Goal: Book appointment/travel/reservation

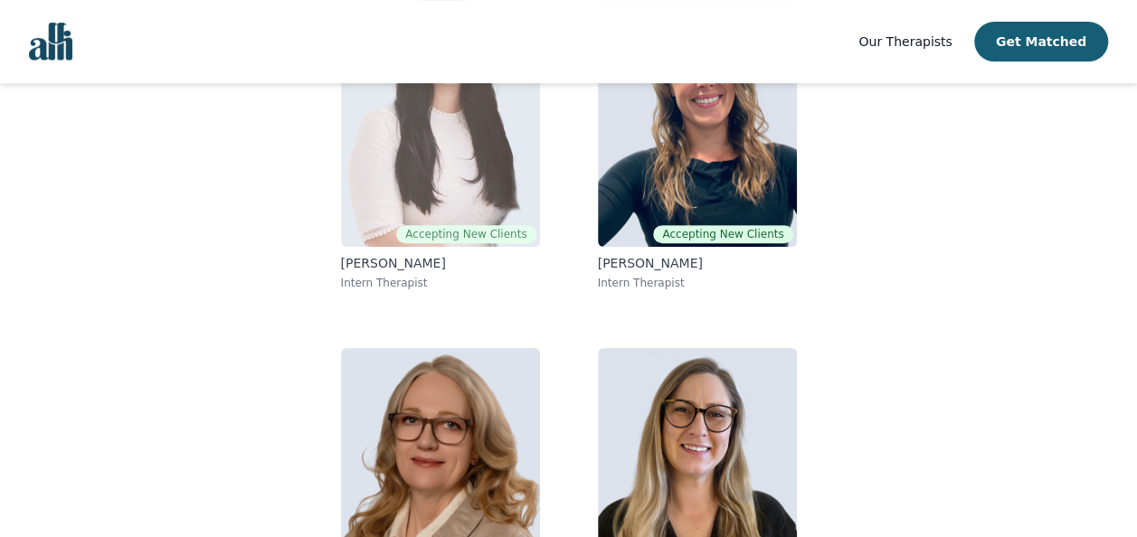
scroll to position [181, 0]
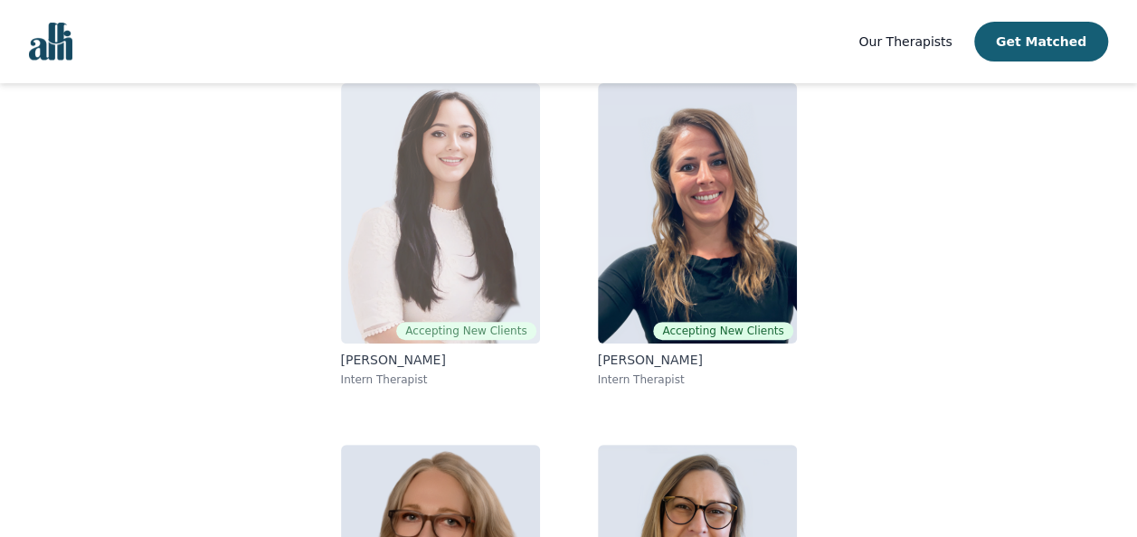
click at [458, 196] on img at bounding box center [440, 213] width 199 height 260
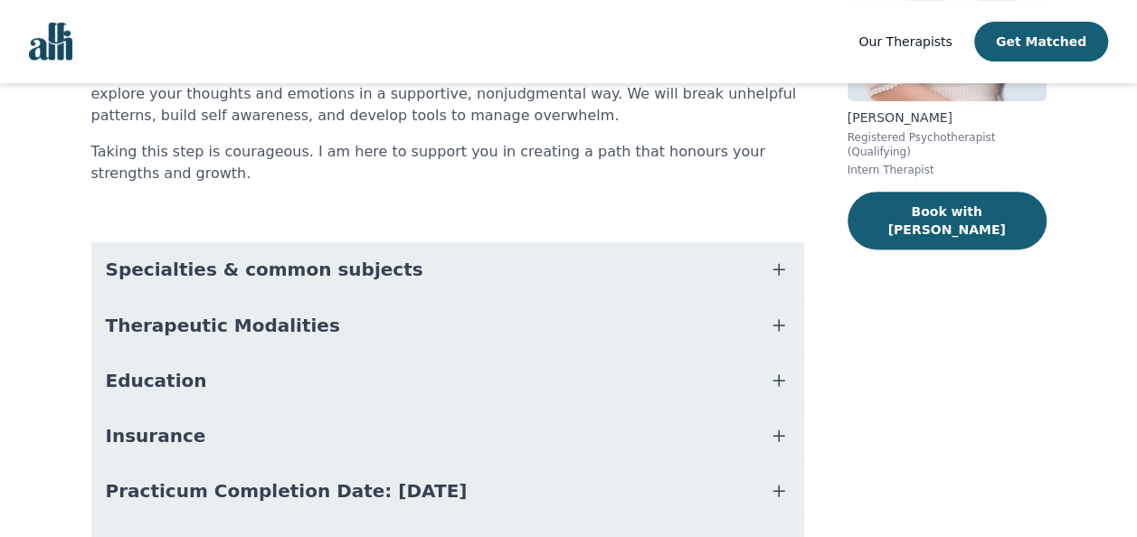
scroll to position [362, 0]
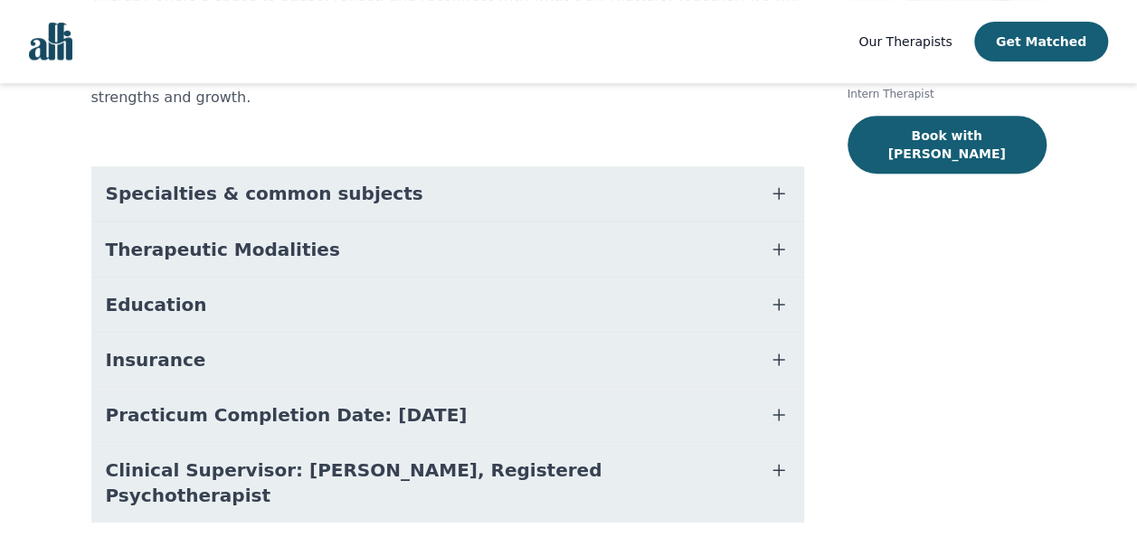
click at [478, 357] on button "Insurance" at bounding box center [447, 360] width 713 height 54
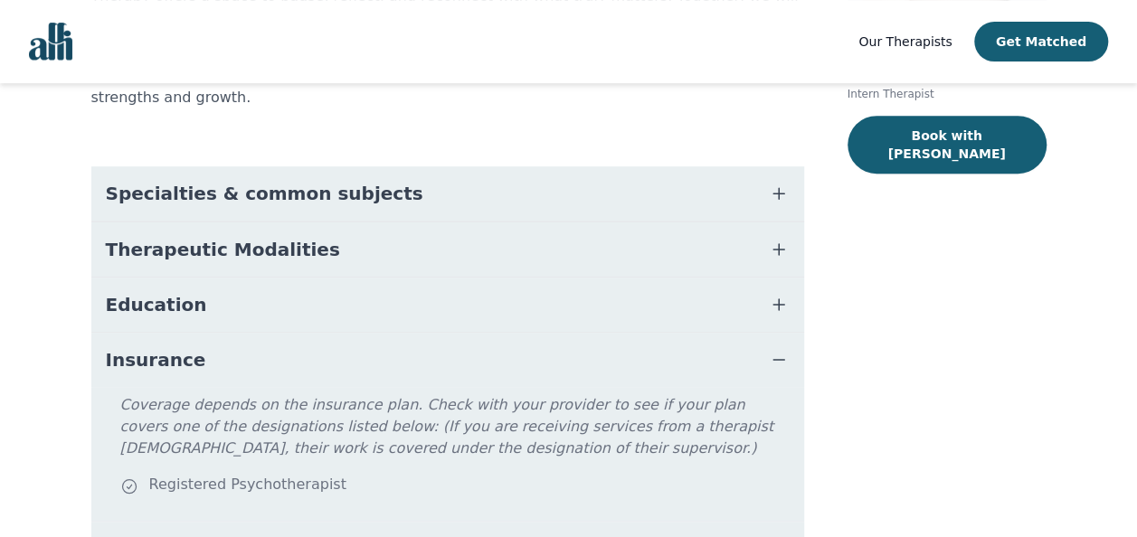
click at [478, 357] on button "Insurance" at bounding box center [447, 360] width 713 height 54
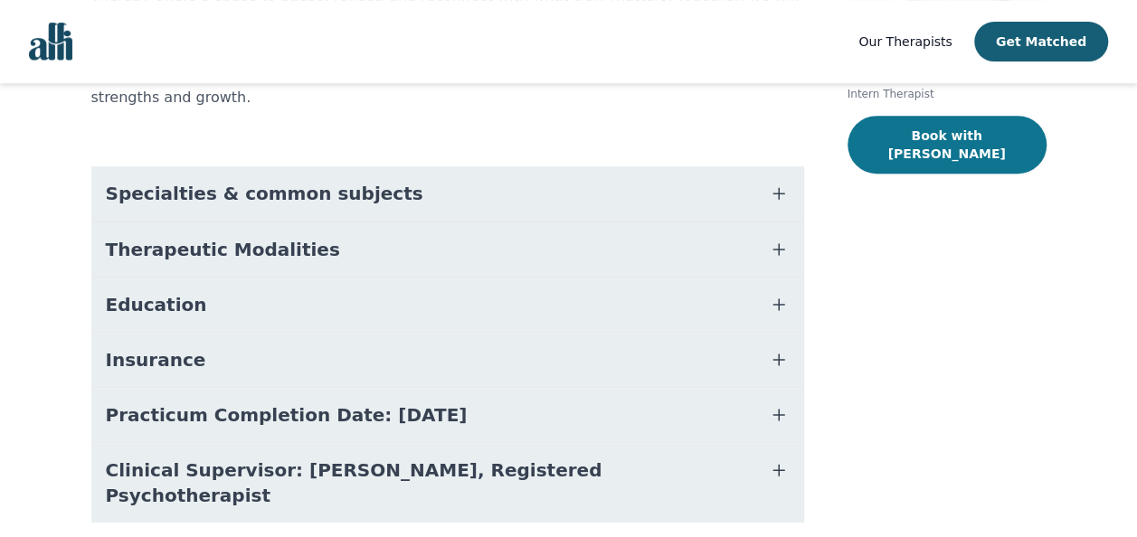
click at [934, 132] on button "Book with [PERSON_NAME]" at bounding box center [946, 145] width 199 height 58
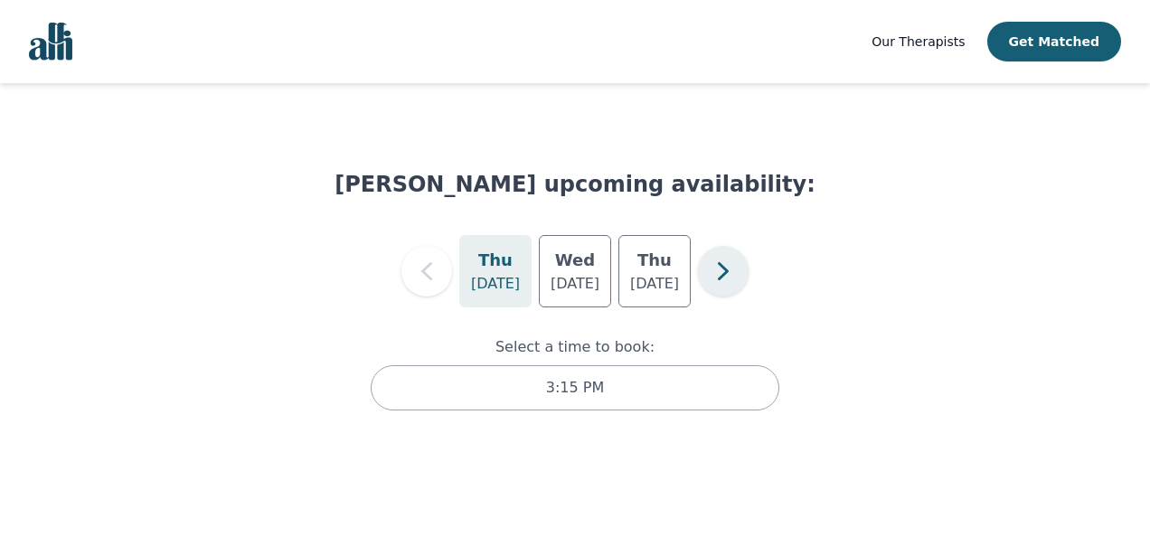
click at [716, 270] on icon "button" at bounding box center [723, 271] width 36 height 36
